Goal: Task Accomplishment & Management: Manage account settings

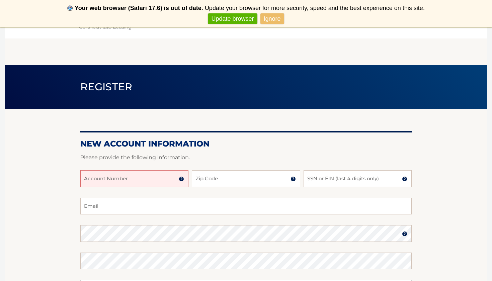
click at [157, 182] on input "Account Number" at bounding box center [134, 178] width 108 height 17
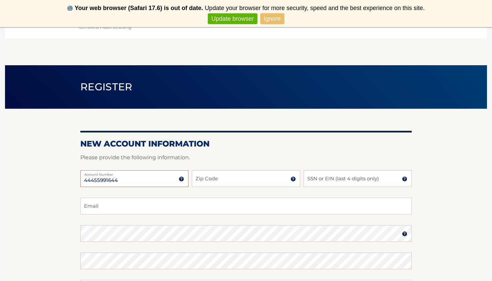
type input "44455991644"
type input "11050"
type input "niki1173@yahoo.com"
click at [326, 182] on input "SSN or EIN (last 4 digits only)" at bounding box center [358, 178] width 108 height 17
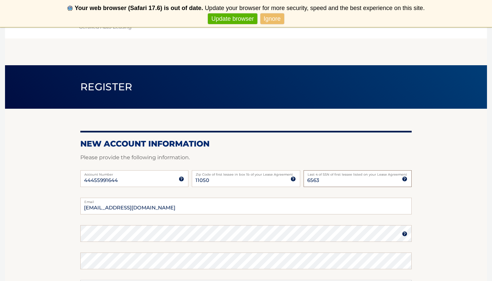
type input "6563"
click at [115, 231] on div "Password" at bounding box center [246, 233] width 332 height 17
click at [429, 231] on section "New Account Information Please provide the following information. 44455991644 A…" at bounding box center [246, 240] width 482 height 262
type input "n"
click at [403, 236] on img at bounding box center [404, 233] width 5 height 5
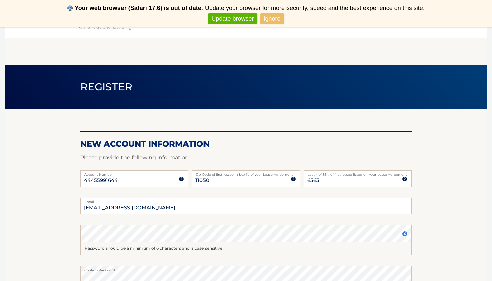
click at [437, 222] on section "New Account Information Please provide the following information. 44455991644 A…" at bounding box center [246, 246] width 482 height 275
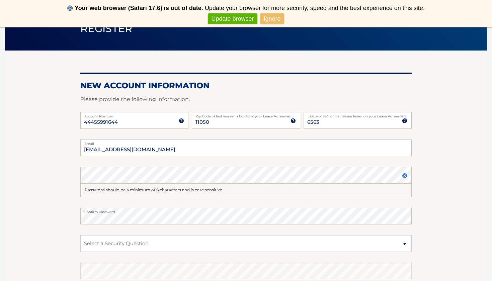
scroll to position [63, 0]
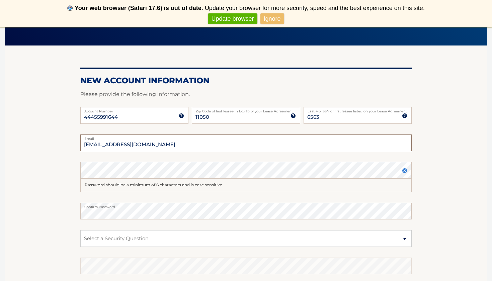
click at [150, 145] on input "mlamorte219@gmail.com" at bounding box center [246, 143] width 332 height 17
type input "m"
type input "niki1173@yahoo.com"
select select "2"
click at [472, 270] on section "New Account Information Please provide the following information. 44455991644 A…" at bounding box center [246, 183] width 482 height 275
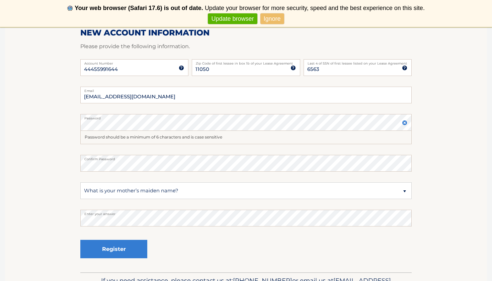
scroll to position [114, 0]
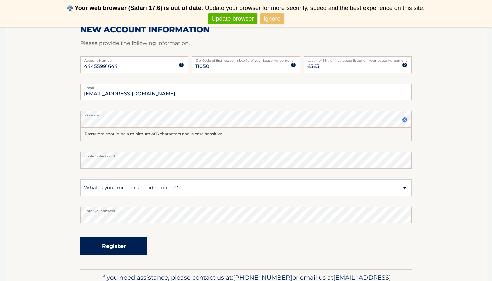
click at [117, 248] on button "Register" at bounding box center [113, 246] width 67 height 18
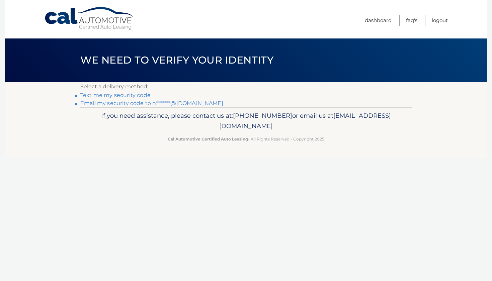
click at [129, 96] on link "Text me my security code" at bounding box center [115, 95] width 70 height 6
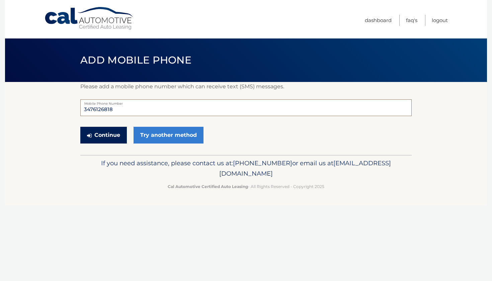
type input "3476126818"
click at [111, 135] on button "Continue" at bounding box center [103, 135] width 47 height 17
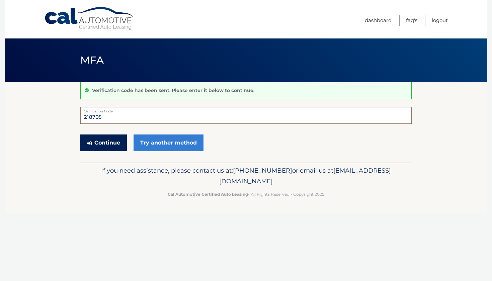
type input "218705"
click at [111, 143] on button "Continue" at bounding box center [103, 143] width 47 height 17
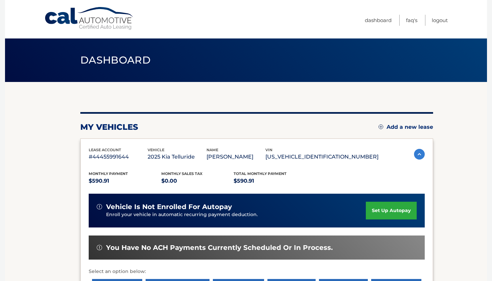
click at [386, 208] on link "set up autopay" at bounding box center [391, 211] width 51 height 18
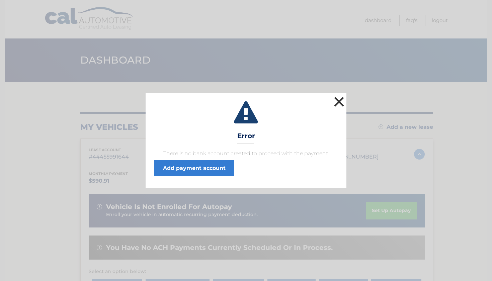
click at [339, 103] on button "×" at bounding box center [339, 101] width 13 height 13
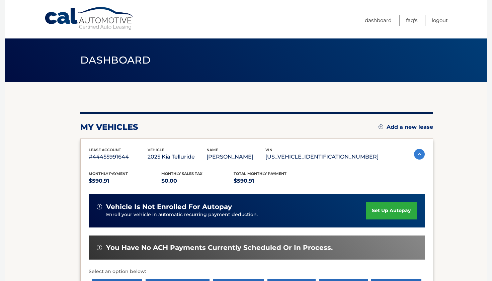
click at [446, 166] on section "You are registered for this site, but you haven't enrolled in online payments. …" at bounding box center [246, 218] width 482 height 273
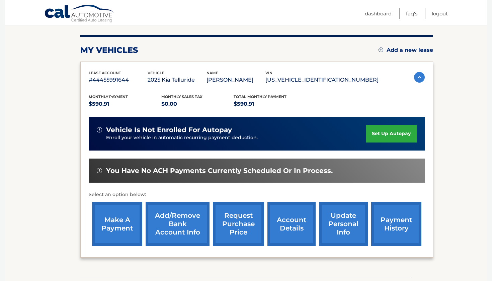
scroll to position [78, 0]
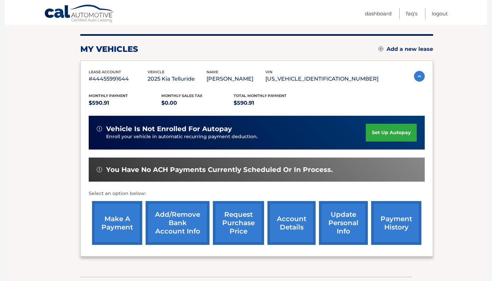
click at [388, 135] on link "set up autopay" at bounding box center [391, 133] width 51 height 18
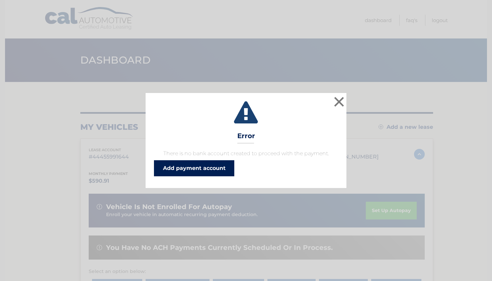
click at [219, 168] on link "Add payment account" at bounding box center [194, 168] width 80 height 16
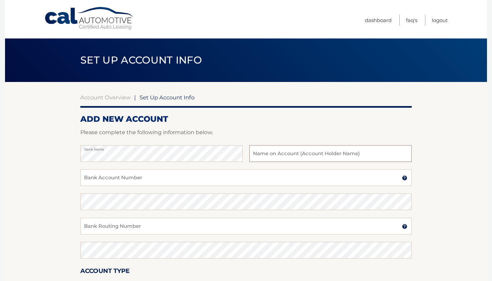
click at [289, 156] on input "text" at bounding box center [331, 153] width 162 height 17
type input "Michael/Nicole LaMorte"
click at [146, 185] on input "Bank Account Number" at bounding box center [246, 177] width 332 height 17
type input "3172414977"
click at [123, 211] on div "Confirm Bank Account Number" at bounding box center [246, 206] width 332 height 24
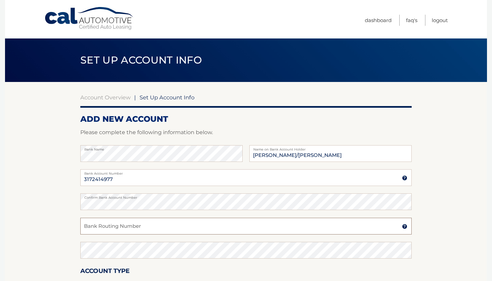
click at [112, 227] on input "Bank Routing Number" at bounding box center [246, 226] width 332 height 17
type input "021000021"
click at [437, 235] on section "Account Overview | Set Up Account Info ADD NEW ACCOUNT Please complete the foll…" at bounding box center [246, 210] width 482 height 256
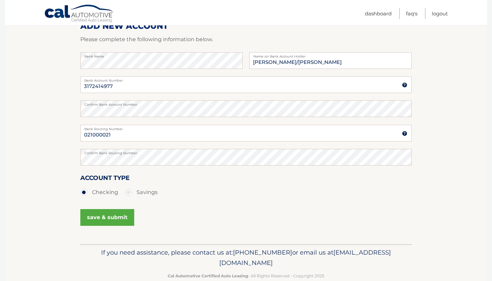
scroll to position [106, 0]
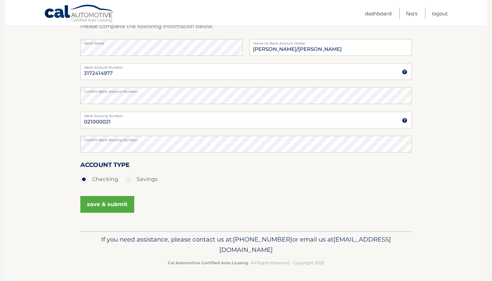
click at [109, 203] on button "save & submit" at bounding box center [107, 204] width 54 height 17
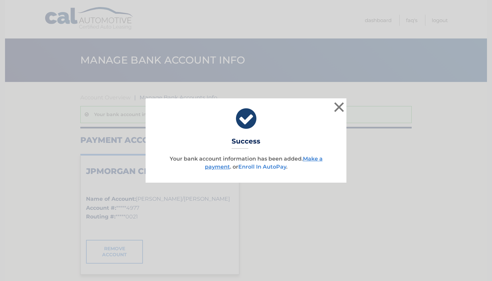
click at [266, 168] on link "Enroll In AutoPay" at bounding box center [262, 167] width 48 height 6
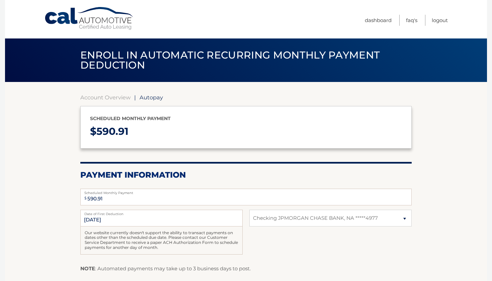
select select "OWNlZmRkY2UtMzYwZS00MjNlLWFiYjgtMmU4MGY2YTA3MmQy"
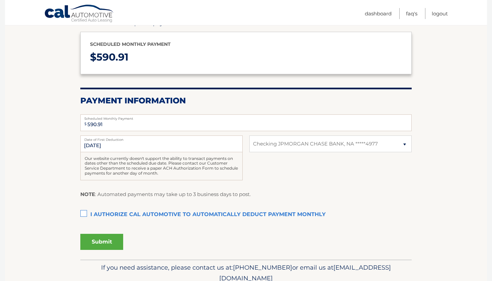
scroll to position [78, 0]
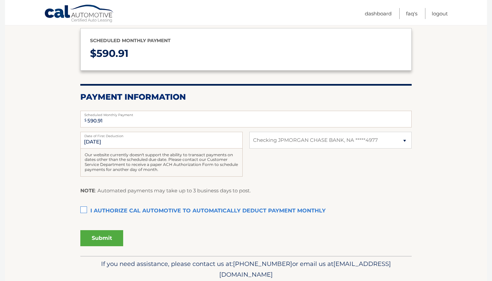
click at [85, 210] on label "I authorize cal automotive to automatically deduct payment monthly This checkbo…" at bounding box center [246, 211] width 332 height 13
click at [0, 0] on input "I authorize cal automotive to automatically deduct payment monthly This checkbo…" at bounding box center [0, 0] width 0 height 0
click at [104, 238] on button "Submit" at bounding box center [101, 238] width 43 height 16
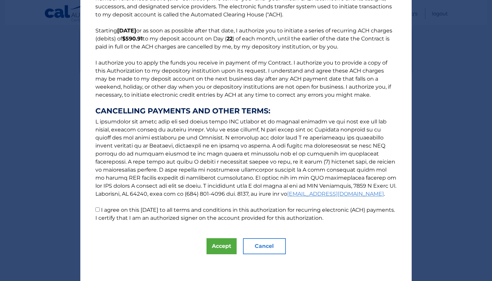
scroll to position [35, 0]
click at [217, 250] on button "Accept" at bounding box center [222, 246] width 30 height 16
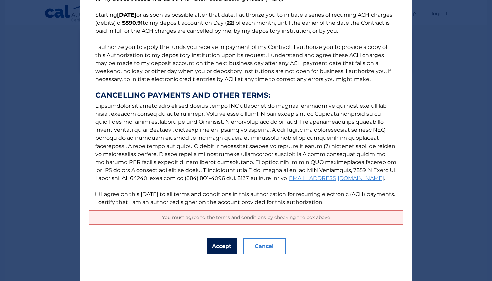
scroll to position [51, 0]
click at [213, 248] on button "Accept" at bounding box center [222, 246] width 30 height 16
click at [229, 219] on span "You must agree to the terms and conditions by checking the box above" at bounding box center [246, 218] width 168 height 6
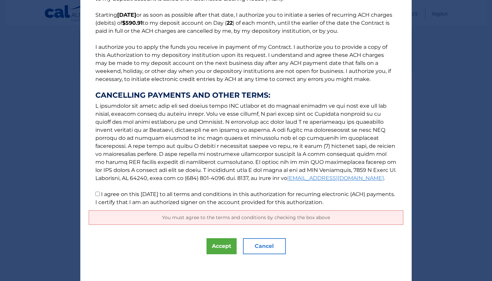
click at [406, 135] on div "The words "I" "me" and "my" mean any identified Customer who signs this Authori…" at bounding box center [246, 115] width 332 height 332
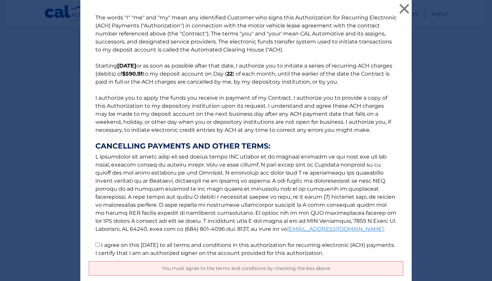
scroll to position [0, 0]
click at [98, 245] on input "I agree on this [DATE] to all terms and conditions in this authorization for re…" at bounding box center [97, 245] width 4 height 4
checkbox input "true"
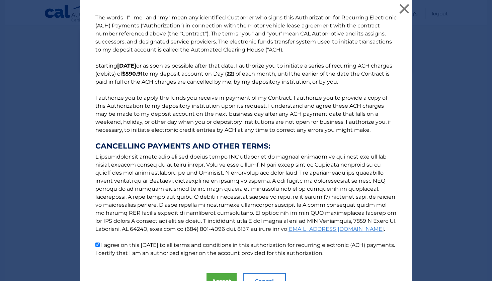
click at [421, 220] on div "The words "I" "me" and "my" mean any identified Customer who signs this Authori…" at bounding box center [246, 158] width 487 height 317
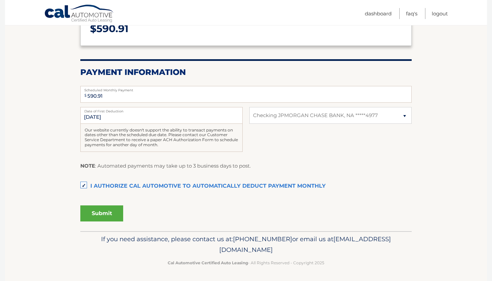
scroll to position [101, 0]
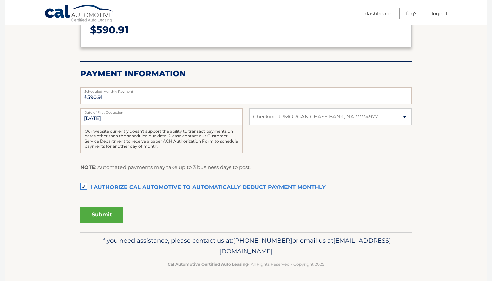
click at [101, 213] on button "Submit" at bounding box center [101, 215] width 43 height 16
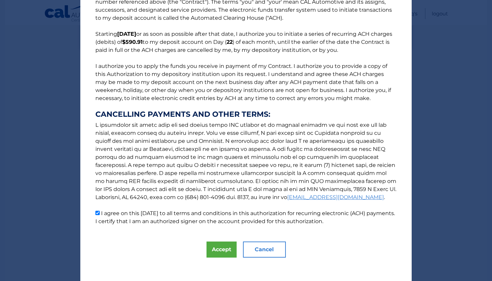
scroll to position [36, 0]
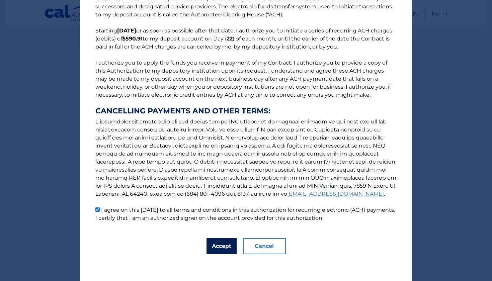
click at [225, 245] on button "Accept" at bounding box center [222, 246] width 30 height 16
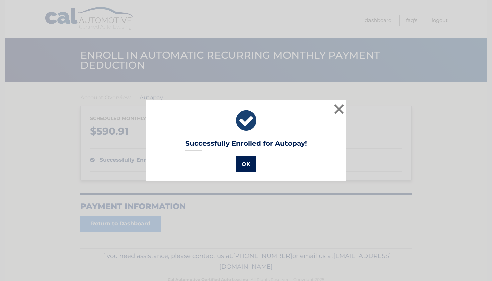
click at [245, 164] on button "OK" at bounding box center [245, 164] width 19 height 16
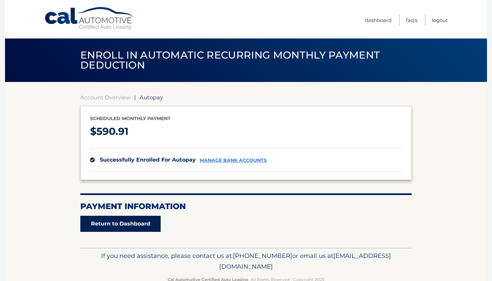
click at [120, 222] on link "Return to Dashboard" at bounding box center [120, 224] width 80 height 16
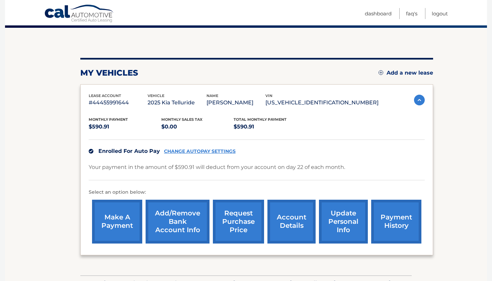
scroll to position [98, 0]
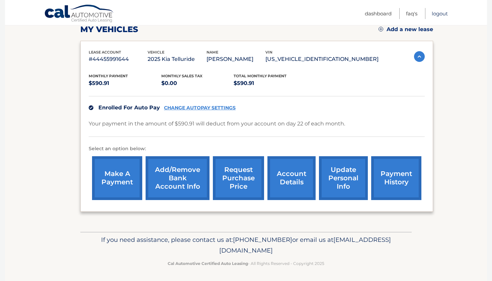
click at [441, 14] on link "Logout" at bounding box center [440, 13] width 16 height 11
